Goal: Obtain resource: Download file/media

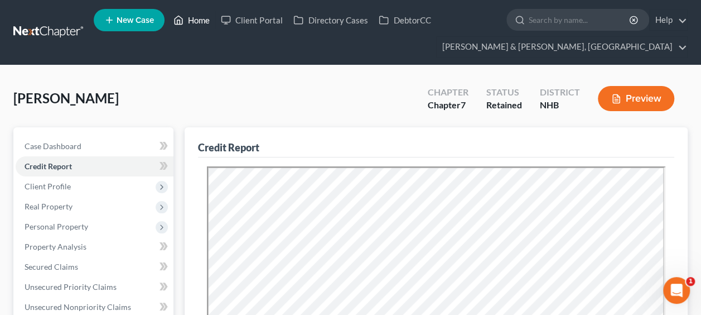
drag, startPoint x: 203, startPoint y: 20, endPoint x: 206, endPoint y: 28, distance: 9.7
click at [203, 20] on link "Home" at bounding box center [191, 20] width 47 height 20
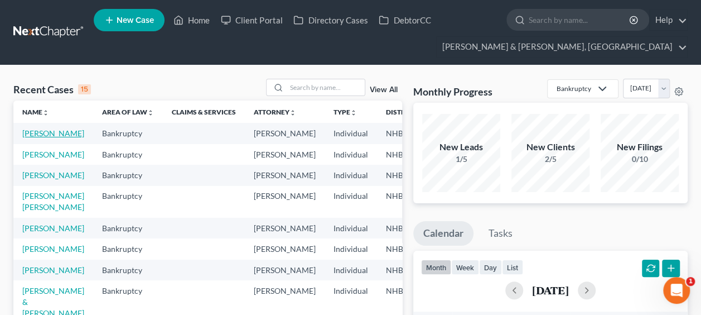
click at [32, 133] on link "[PERSON_NAME]" at bounding box center [53, 132] width 62 height 9
select select "4"
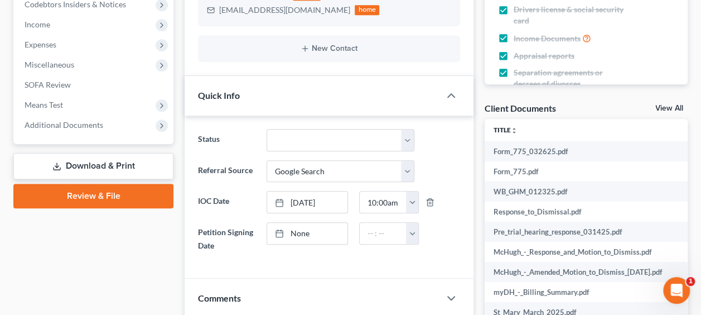
scroll to position [409, 0]
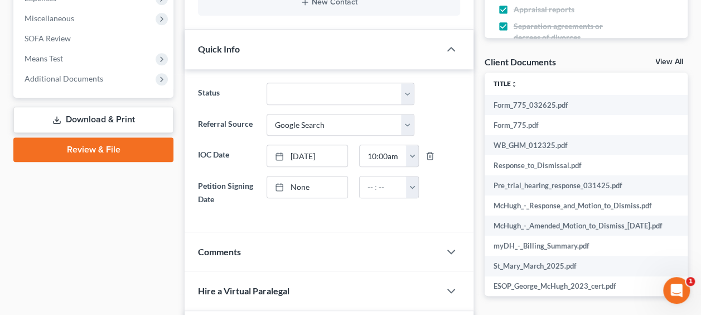
click at [105, 114] on link "Download & Print" at bounding box center [93, 120] width 160 height 26
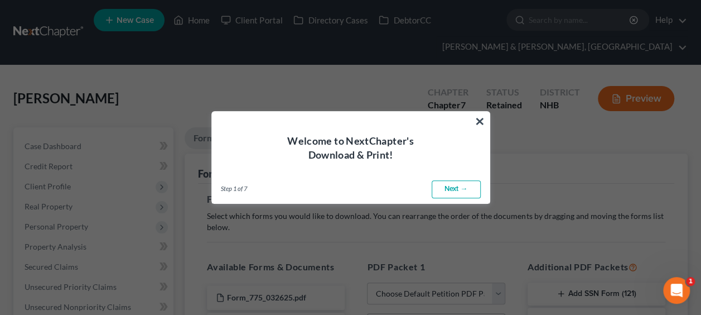
click at [454, 186] on link "Next →" at bounding box center [456, 189] width 49 height 18
select select "0"
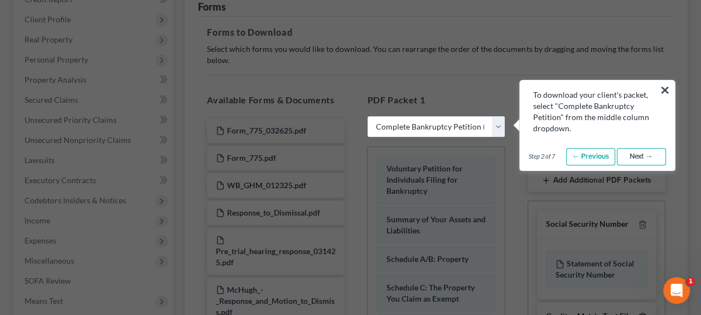
scroll to position [167, 0]
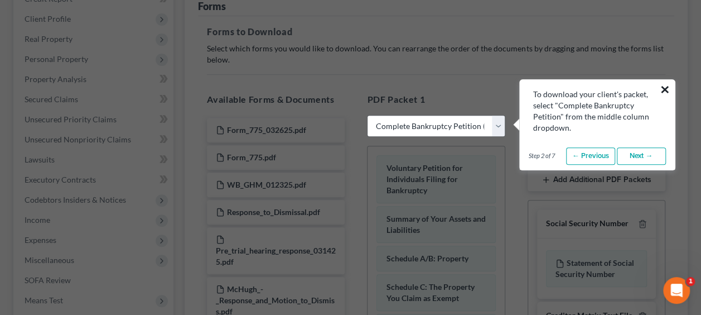
click at [664, 86] on button "×" at bounding box center [665, 89] width 11 height 18
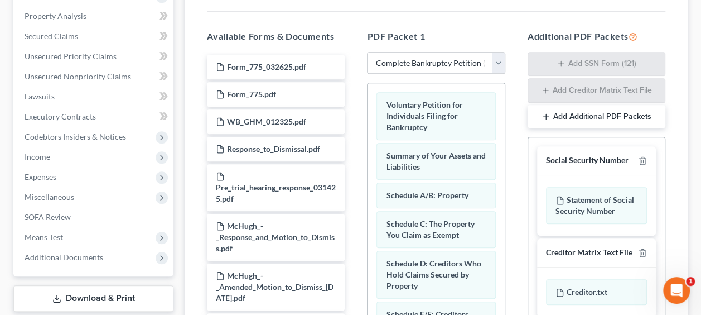
scroll to position [219, 0]
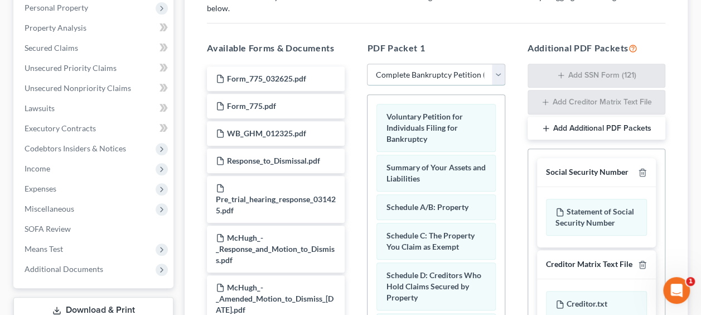
click at [494, 70] on select "Choose Default Petition PDF Packet Complete Bankruptcy Petition (all forms and …" at bounding box center [436, 75] width 138 height 22
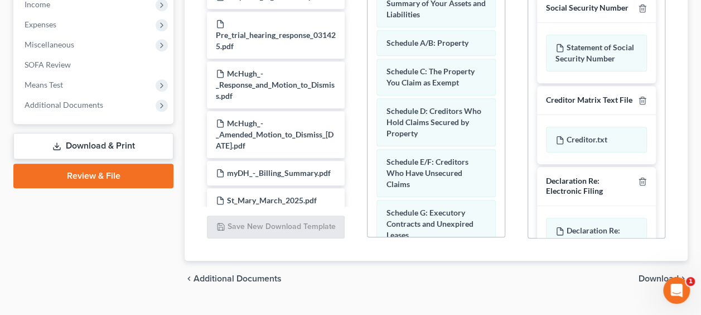
scroll to position [405, 0]
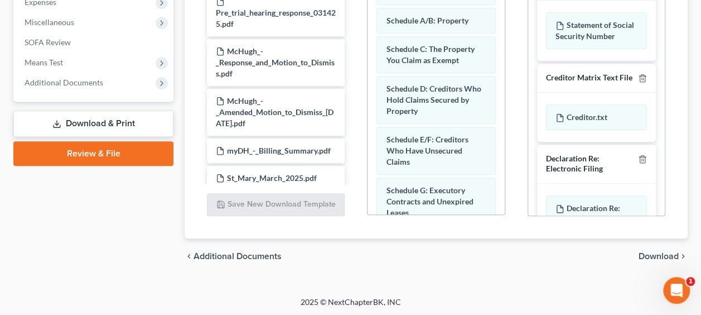
click at [663, 253] on span "Download" at bounding box center [659, 256] width 40 height 9
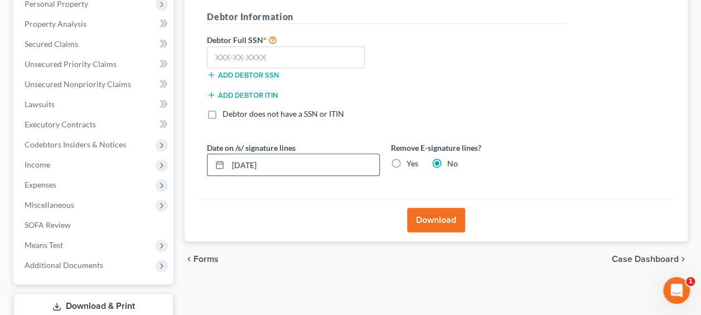
scroll to position [222, 0]
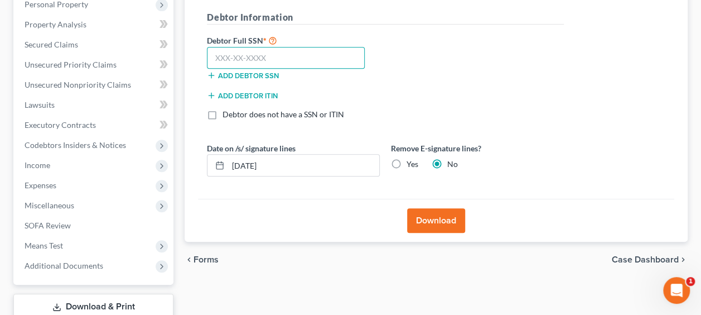
click at [261, 54] on input "text" at bounding box center [286, 58] width 158 height 22
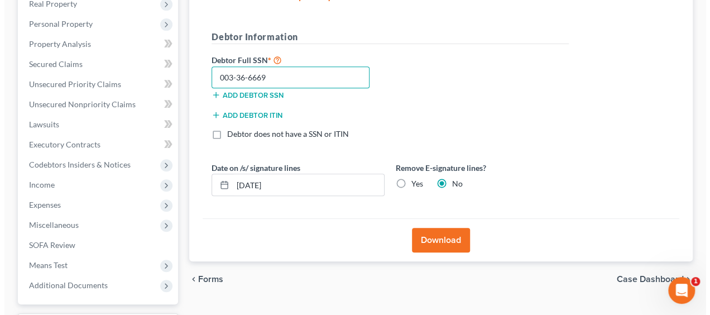
scroll to position [204, 0]
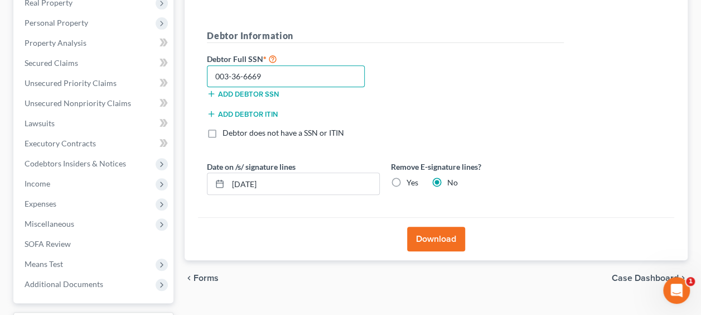
type input "003-36-6669"
click at [443, 234] on button "Download" at bounding box center [436, 238] width 58 height 25
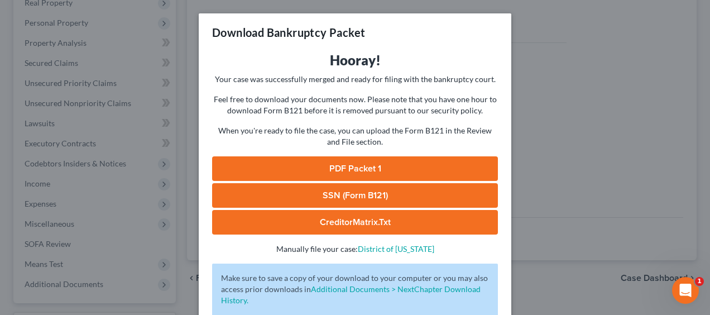
click at [387, 163] on link "PDF Packet 1" at bounding box center [355, 168] width 286 height 25
